Goal: Task Accomplishment & Management: Use online tool/utility

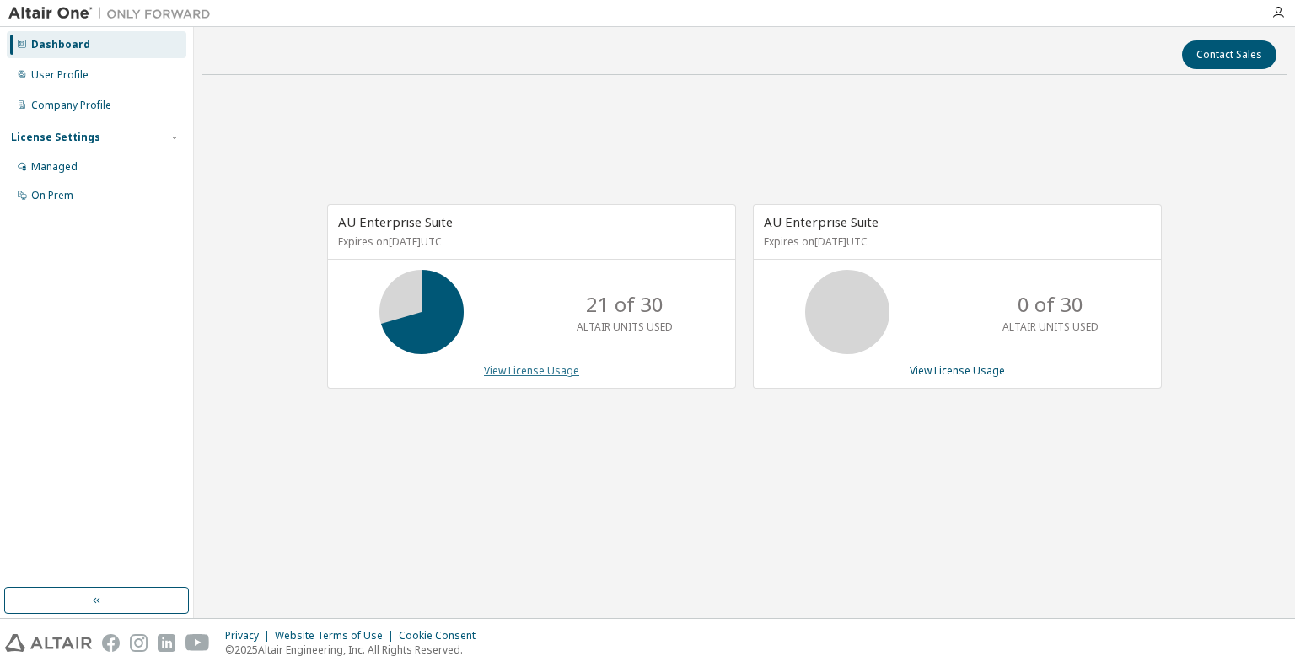
click at [556, 367] on link "View License Usage" at bounding box center [531, 370] width 95 height 14
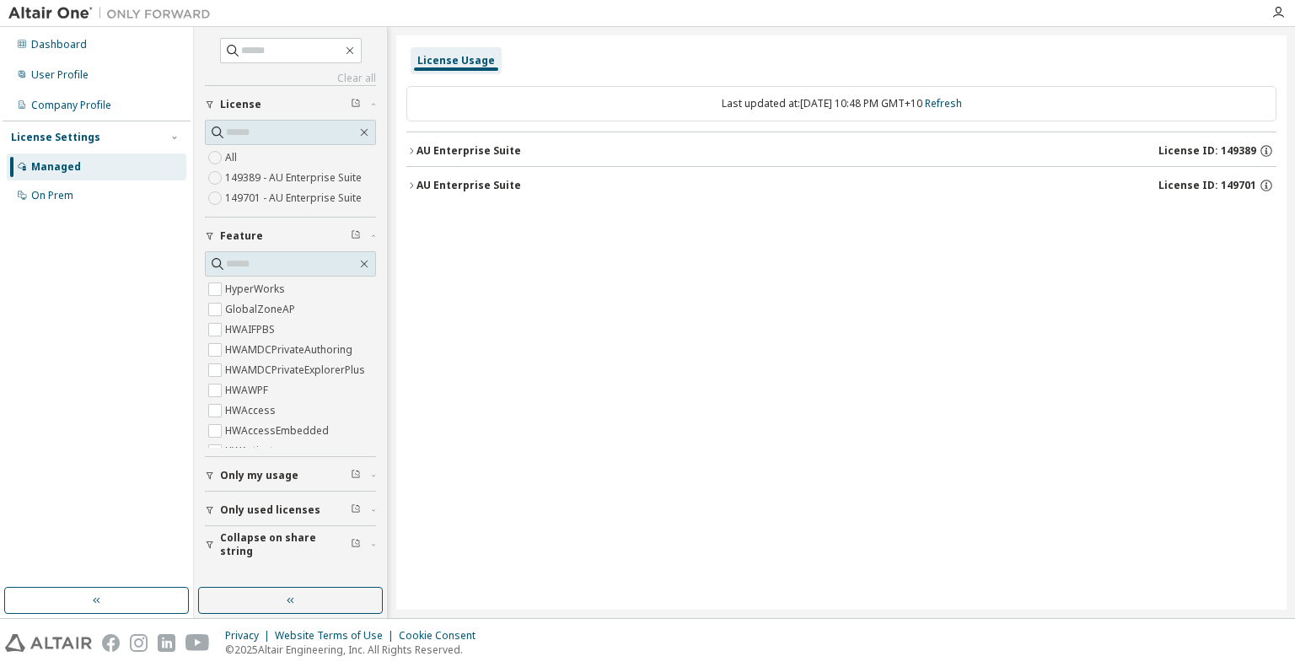
click at [470, 150] on div "AU Enterprise Suite" at bounding box center [468, 150] width 105 height 13
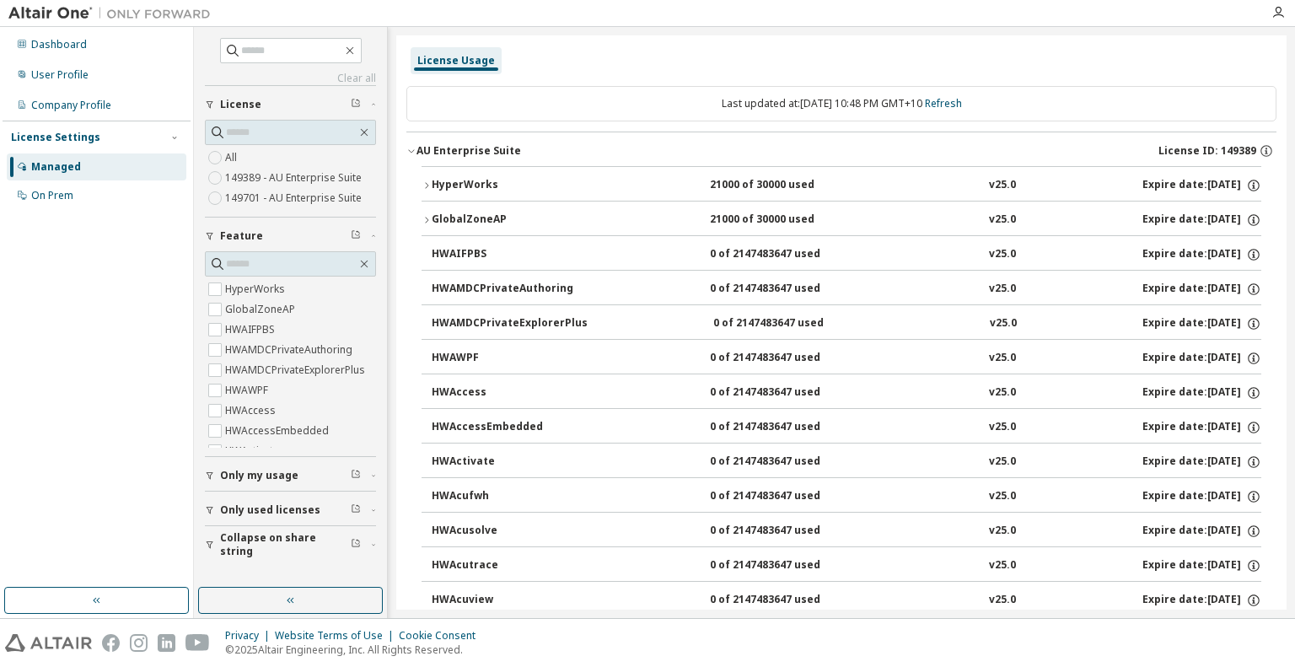
click at [468, 187] on div "HyperWorks" at bounding box center [508, 185] width 152 height 15
